Goal: Task Accomplishment & Management: Use online tool/utility

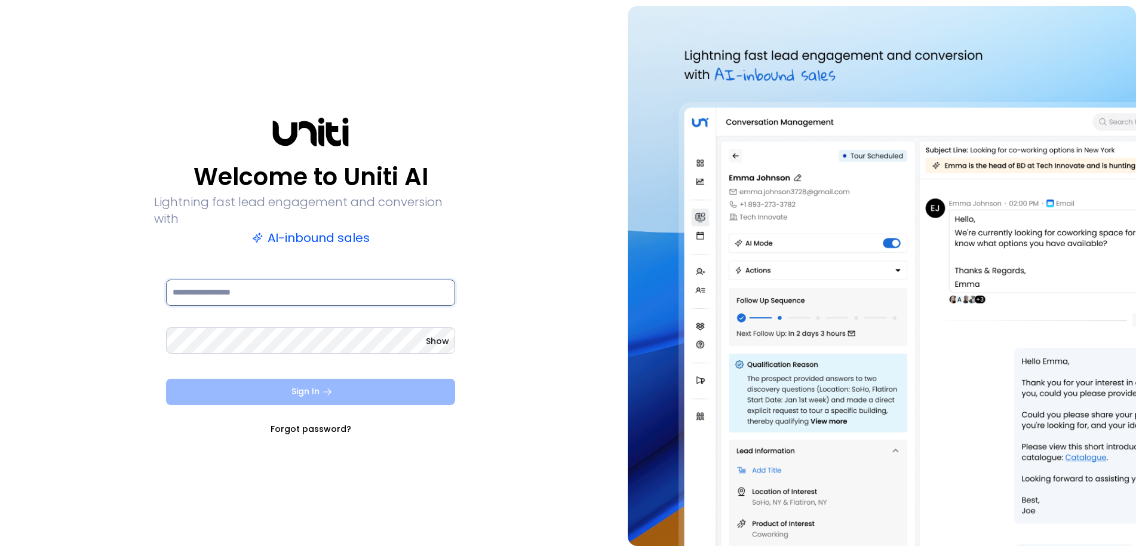
type input "**********"
click at [333, 386] on button "Sign In" at bounding box center [310, 392] width 289 height 26
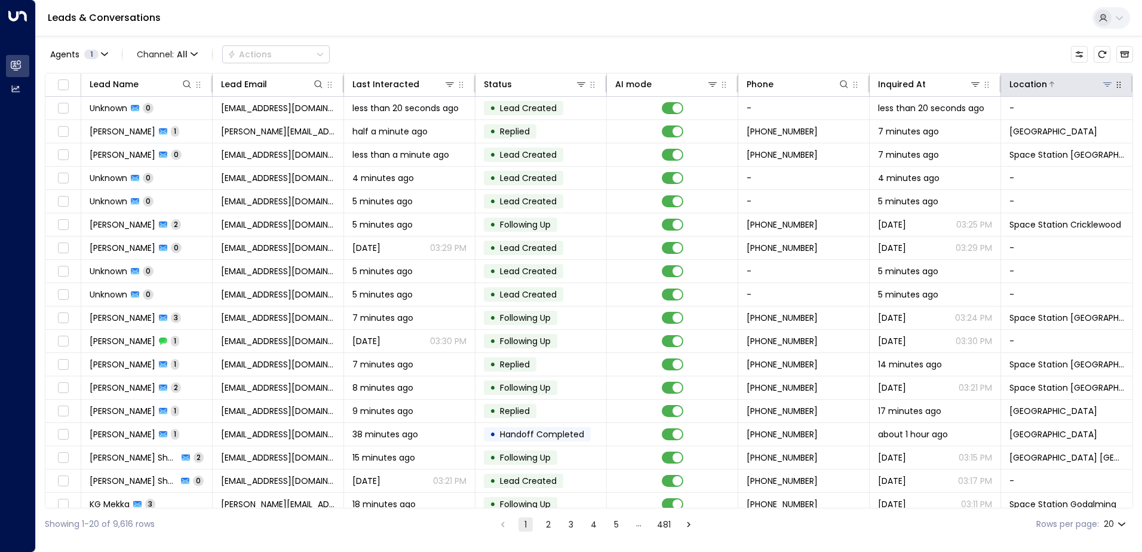
click at [1102, 86] on button at bounding box center [1108, 84] width 12 height 12
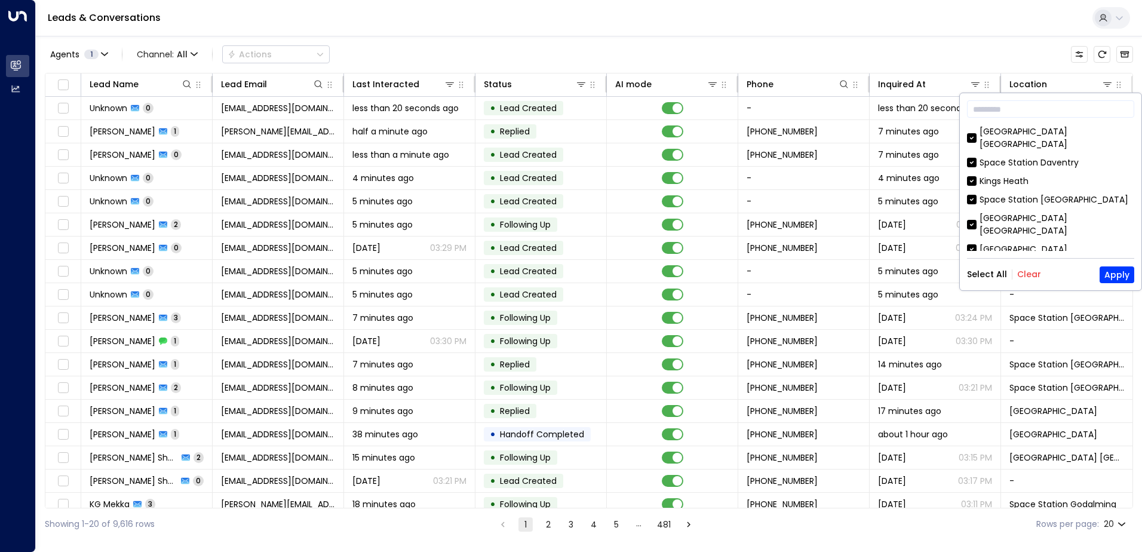
click at [1027, 273] on button "Clear" at bounding box center [1029, 274] width 24 height 10
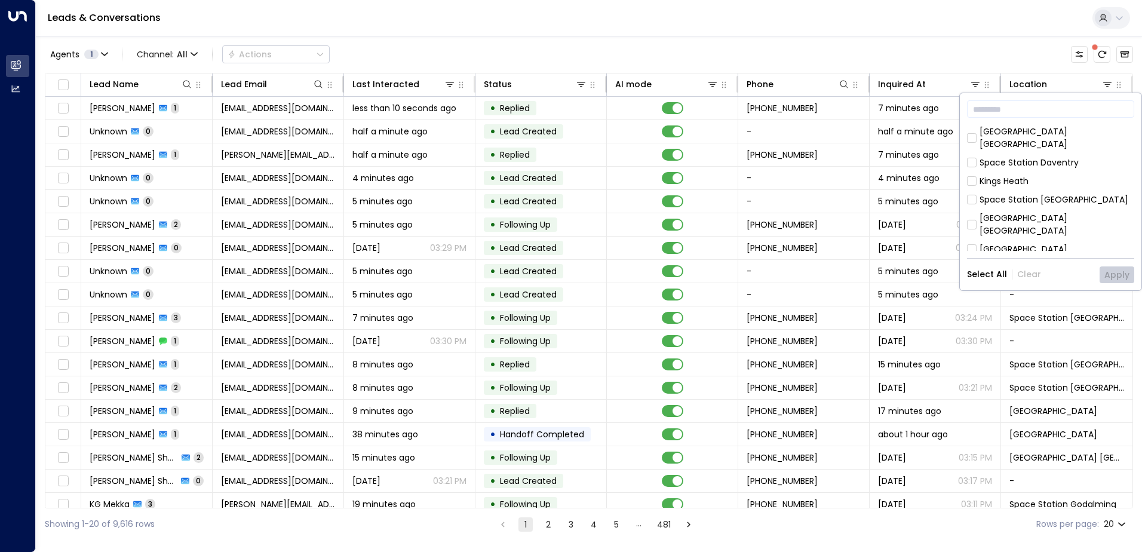
scroll to position [387, 0]
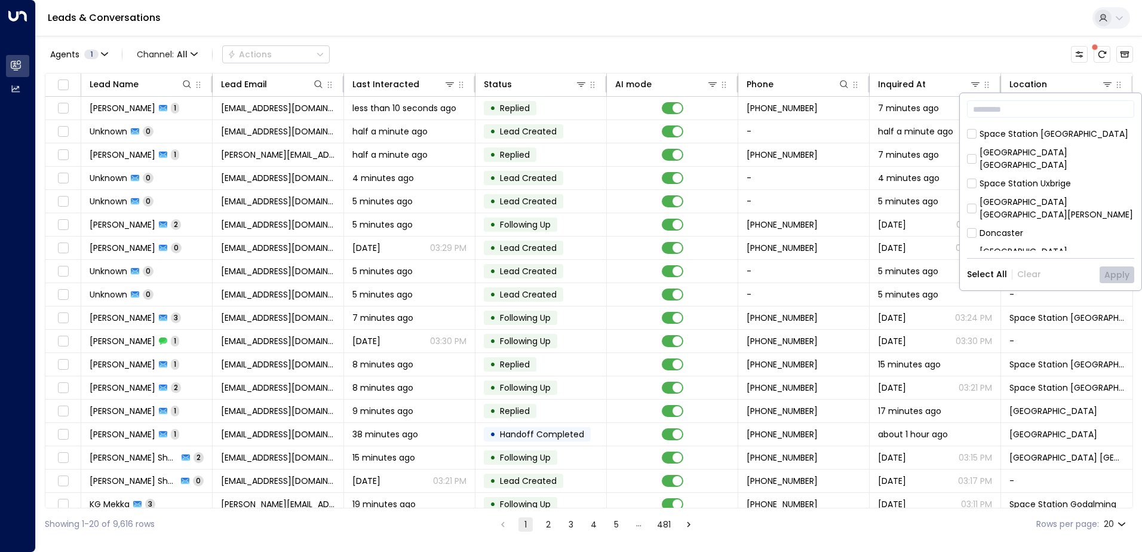
click at [1021, 246] on div "[GEOGRAPHIC_DATA] [GEOGRAPHIC_DATA]" at bounding box center [1057, 258] width 155 height 25
click at [1119, 275] on button "Apply" at bounding box center [1117, 274] width 35 height 17
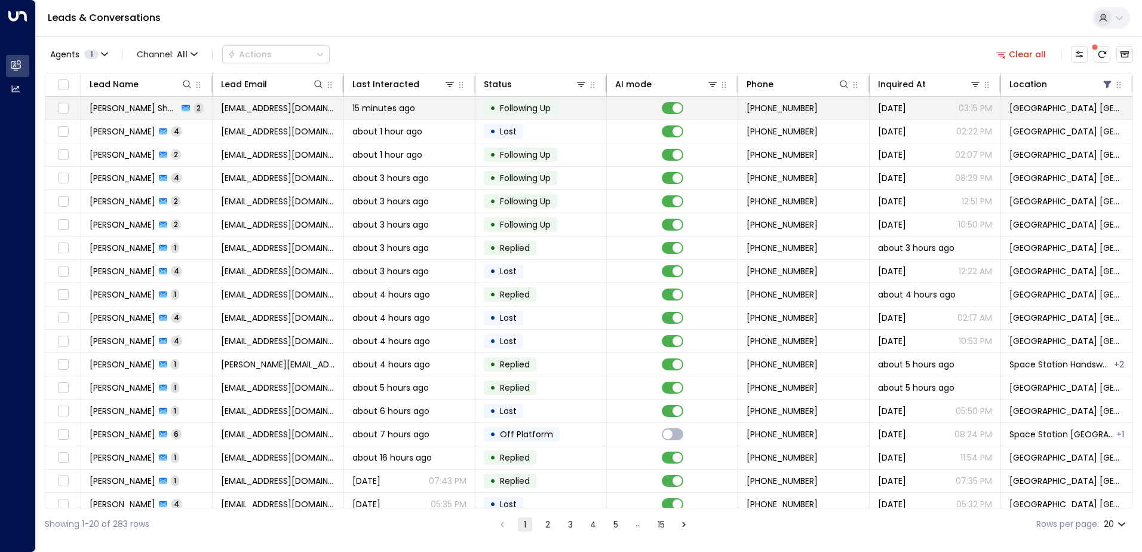
click at [320, 116] on td "[EMAIL_ADDRESS][DOMAIN_NAME]" at bounding box center [278, 108] width 131 height 23
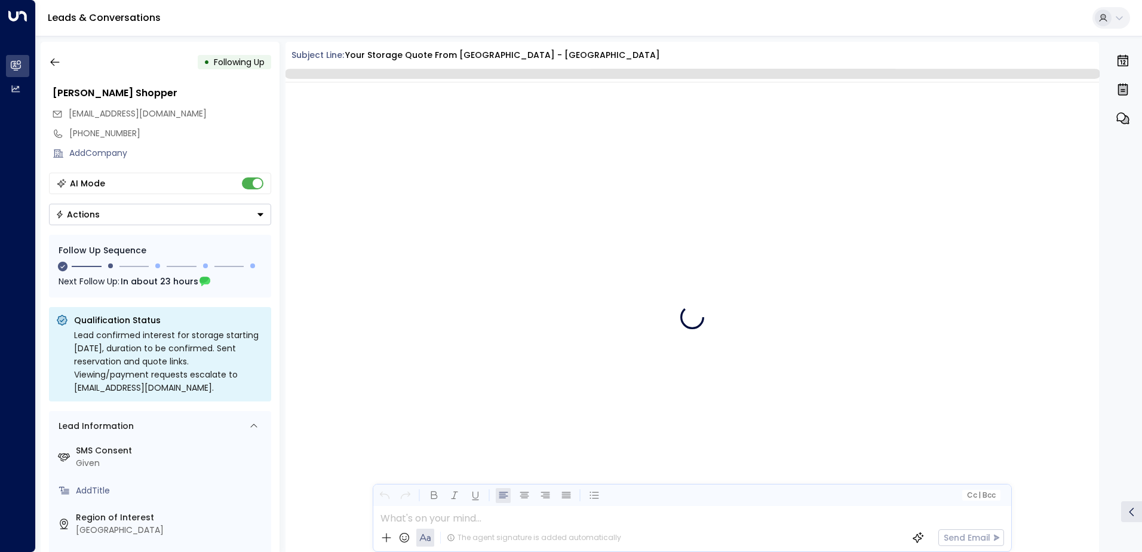
scroll to position [843, 0]
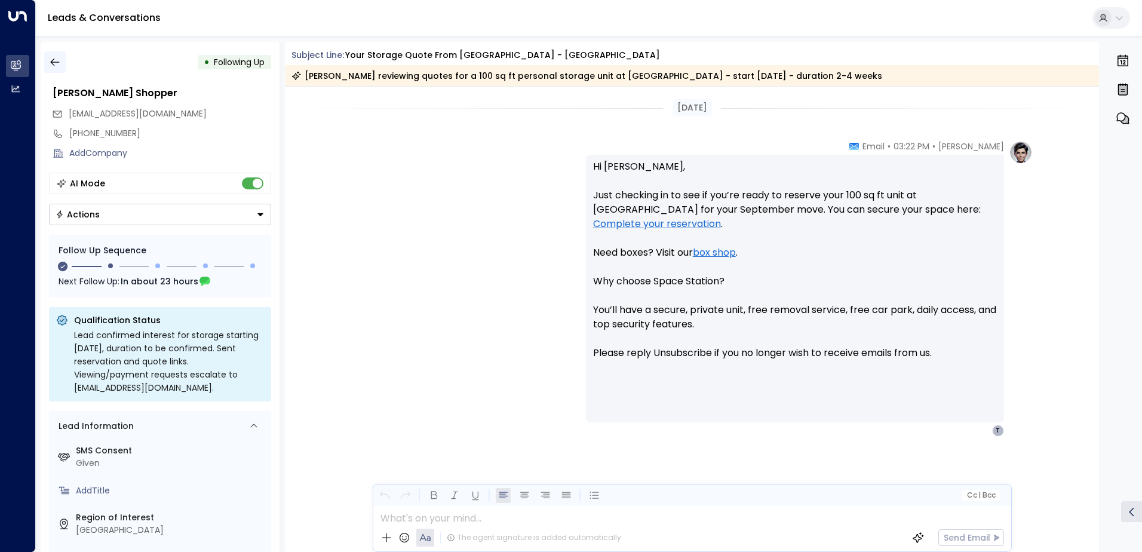
click at [51, 66] on icon "button" at bounding box center [55, 62] width 12 height 12
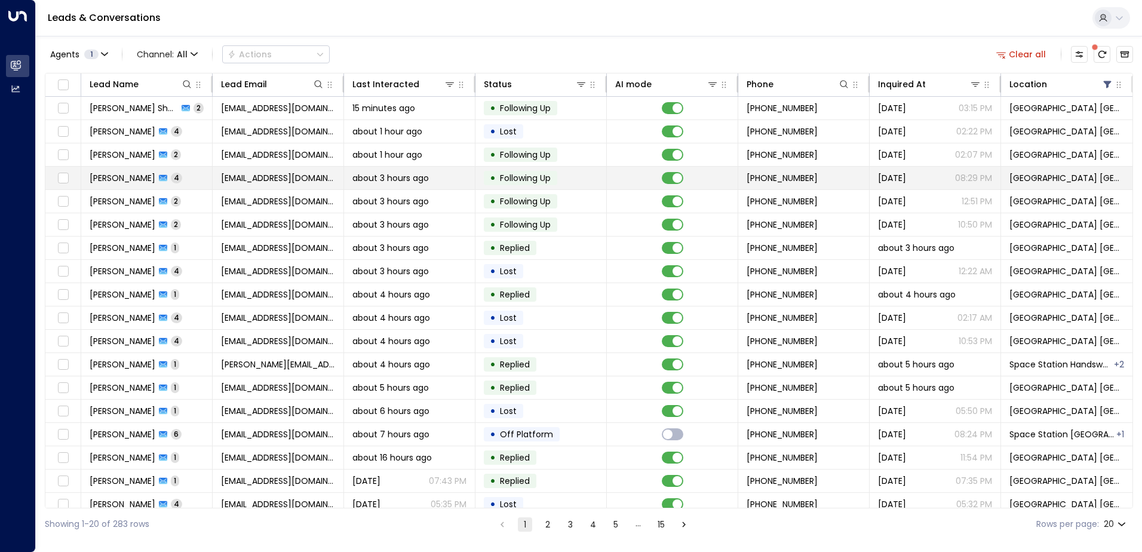
click at [289, 183] on span "[EMAIL_ADDRESS][DOMAIN_NAME]" at bounding box center [278, 178] width 114 height 12
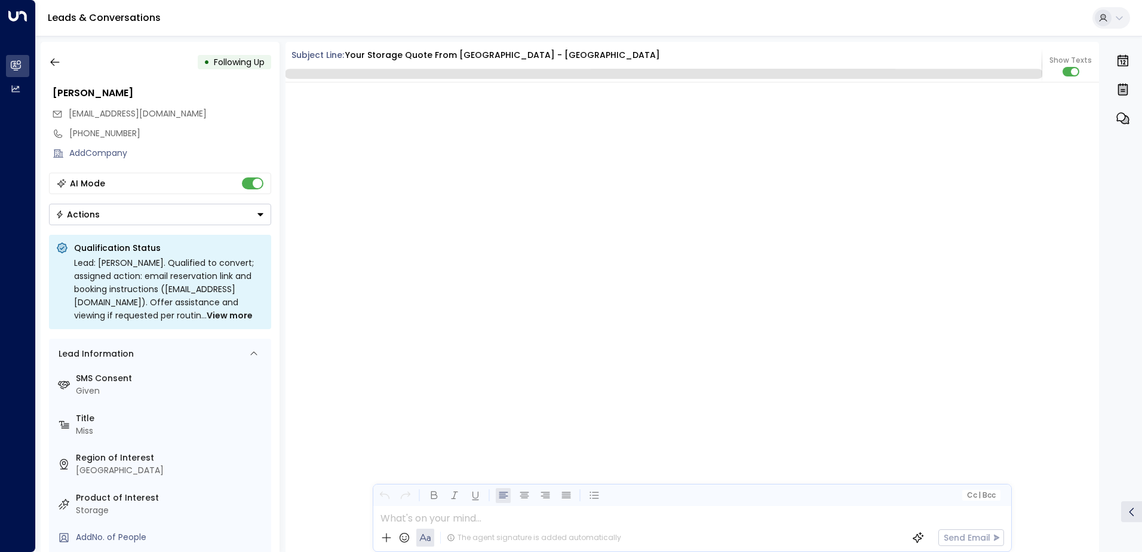
scroll to position [2327, 0]
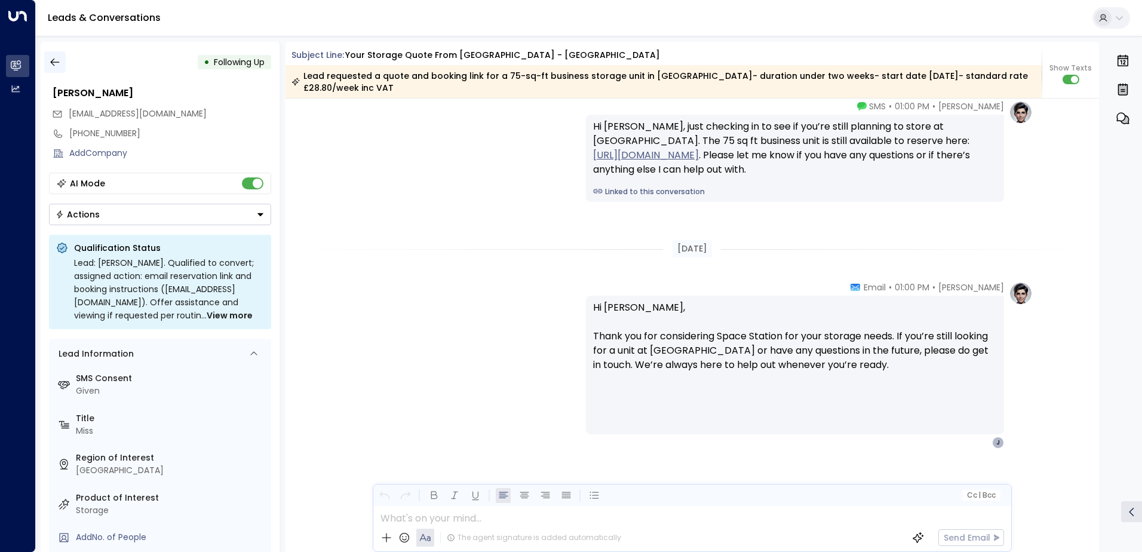
click at [56, 66] on icon "button" at bounding box center [55, 62] width 12 height 12
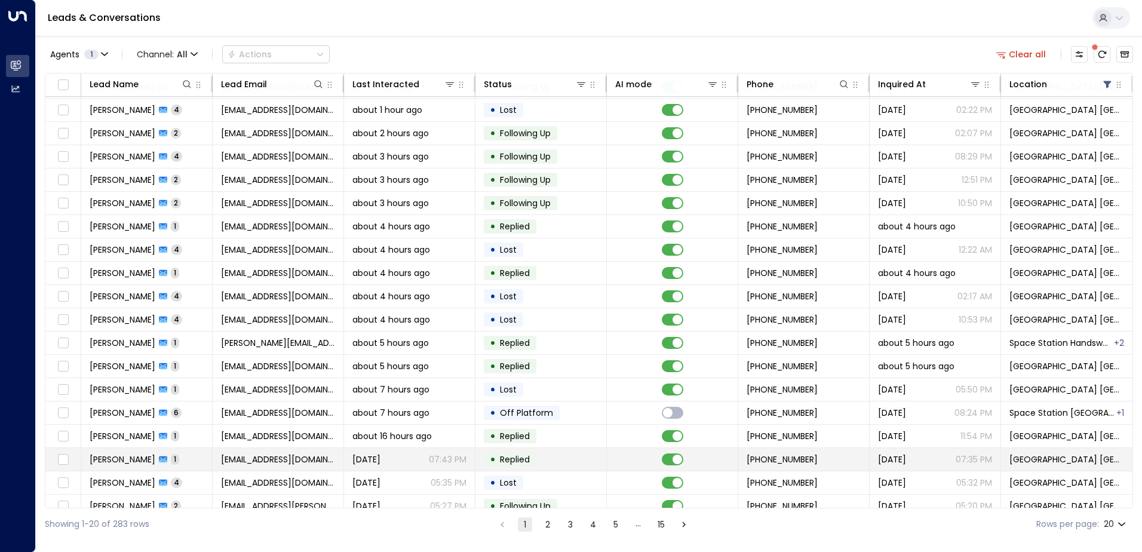
scroll to position [59, 0]
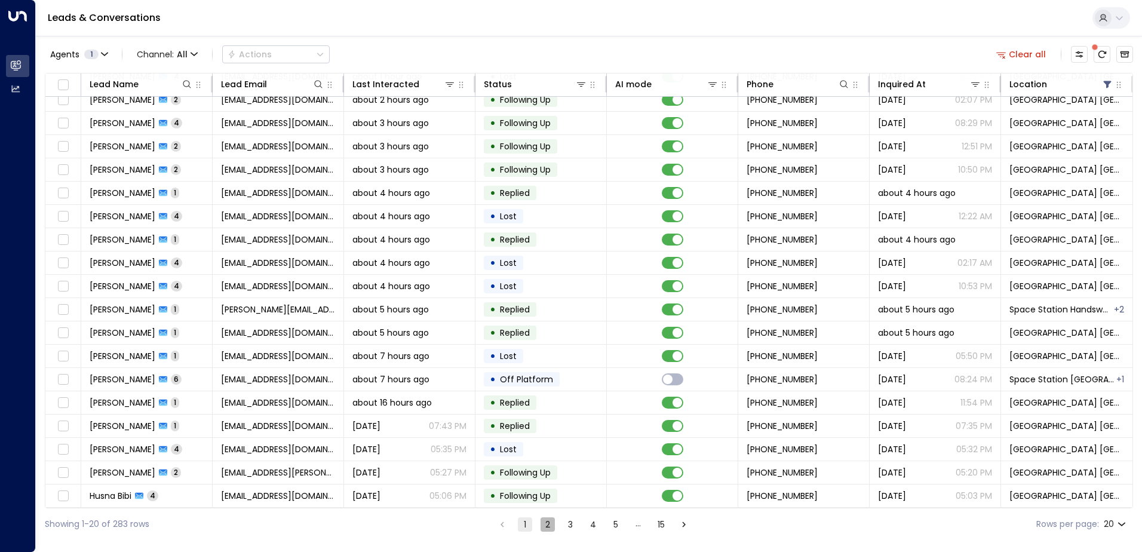
click at [543, 527] on button "2" at bounding box center [548, 524] width 14 height 14
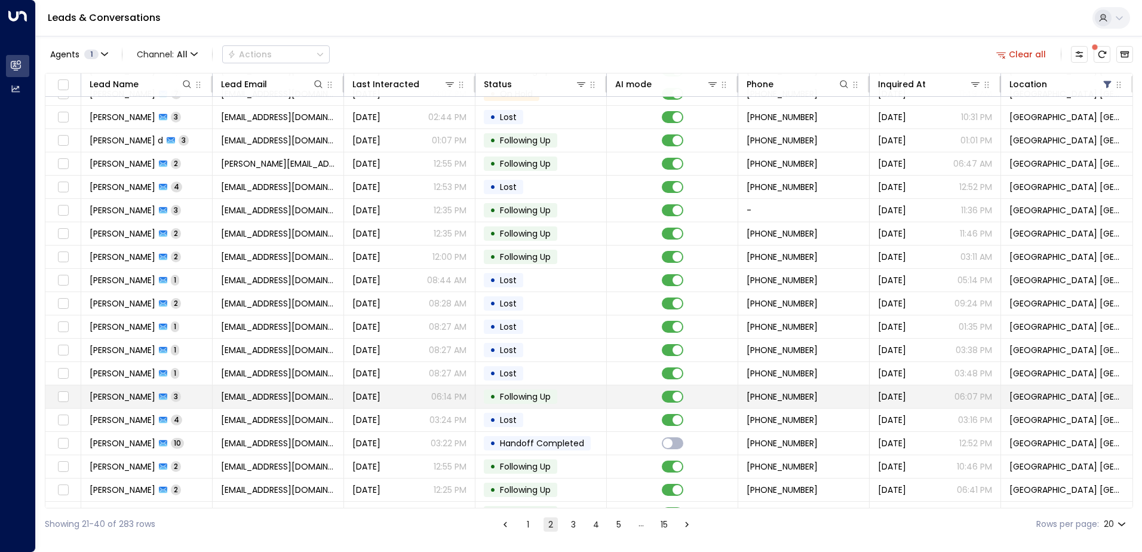
scroll to position [59, 0]
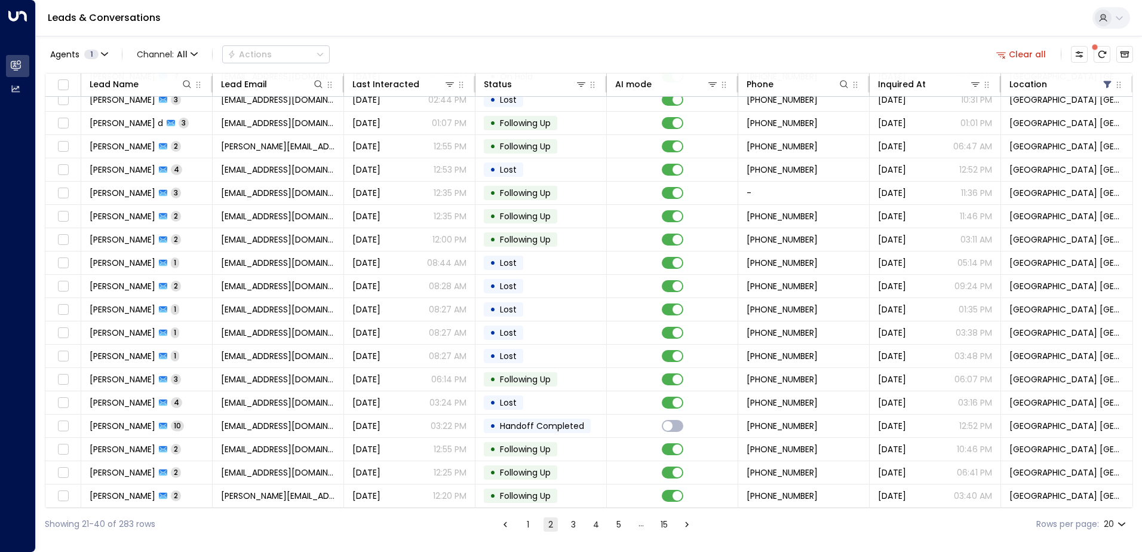
click at [529, 523] on button "1" at bounding box center [528, 524] width 14 height 14
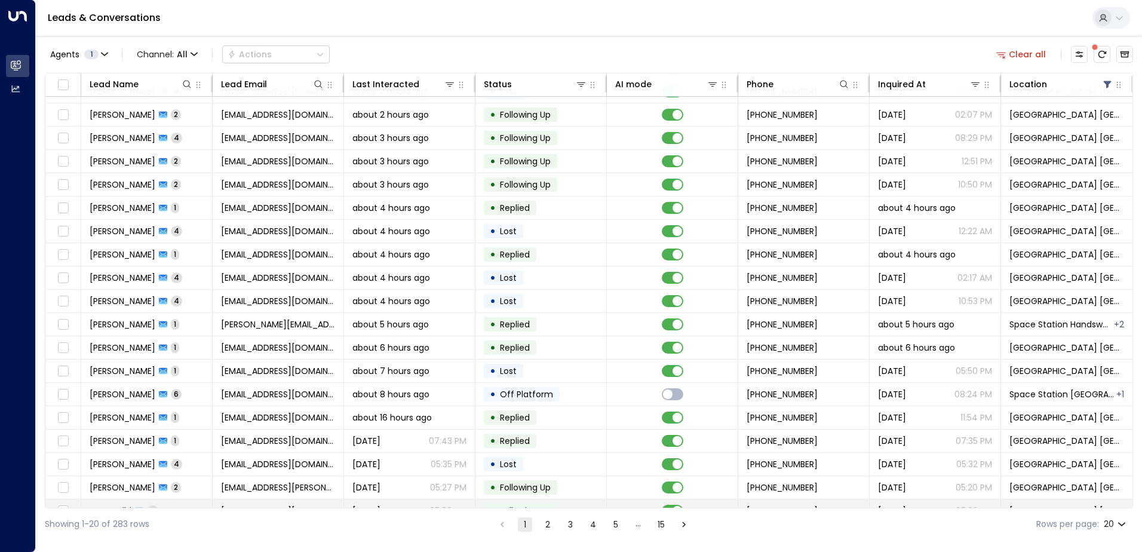
scroll to position [59, 0]
